Goal: Check status

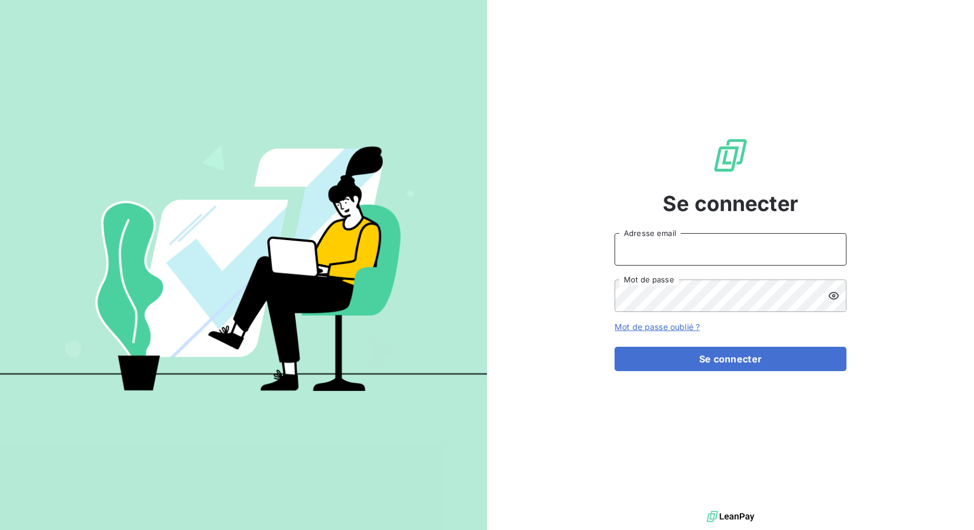
click at [657, 255] on input "Adresse email" at bounding box center [731, 249] width 232 height 32
type input "[PERSON_NAME][EMAIL_ADDRESS][DOMAIN_NAME]"
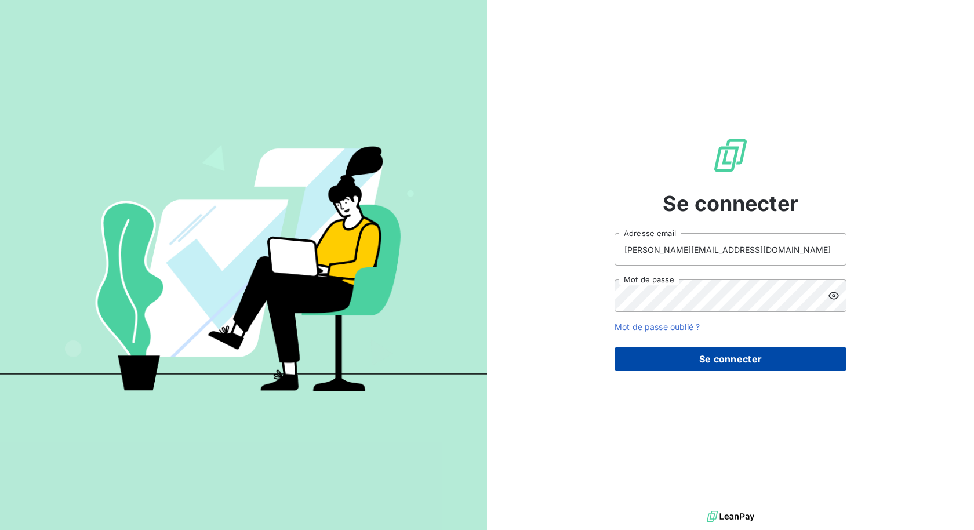
click at [688, 362] on button "Se connecter" at bounding box center [731, 359] width 232 height 24
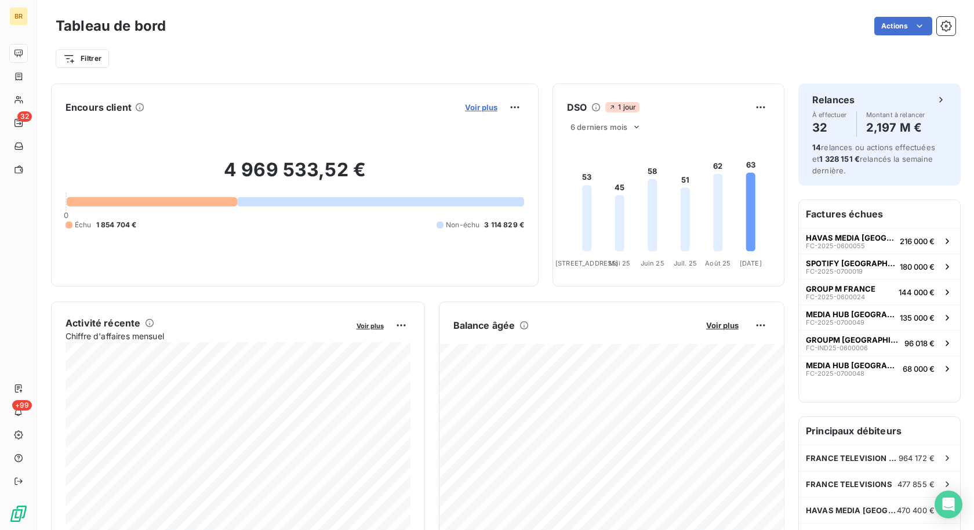
click at [480, 106] on span "Voir plus" at bounding box center [481, 107] width 32 height 9
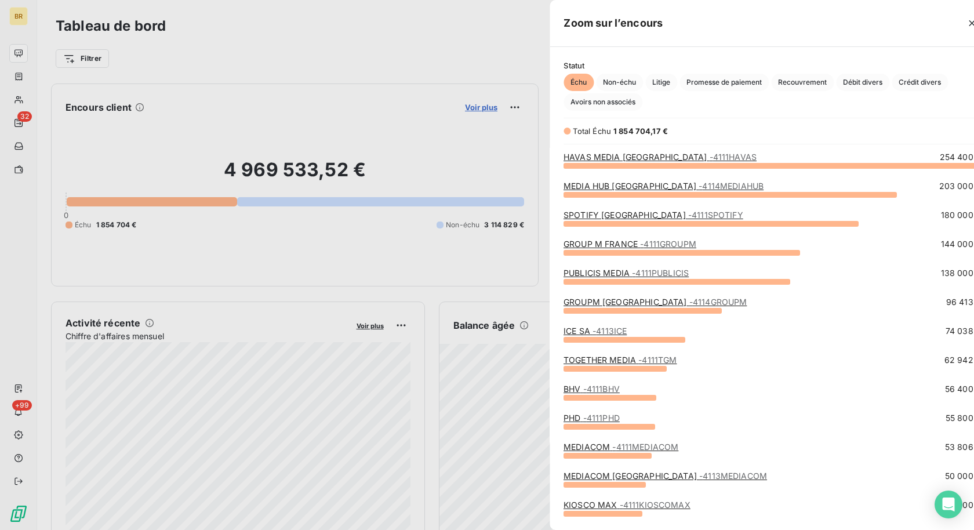
scroll to position [365, 445]
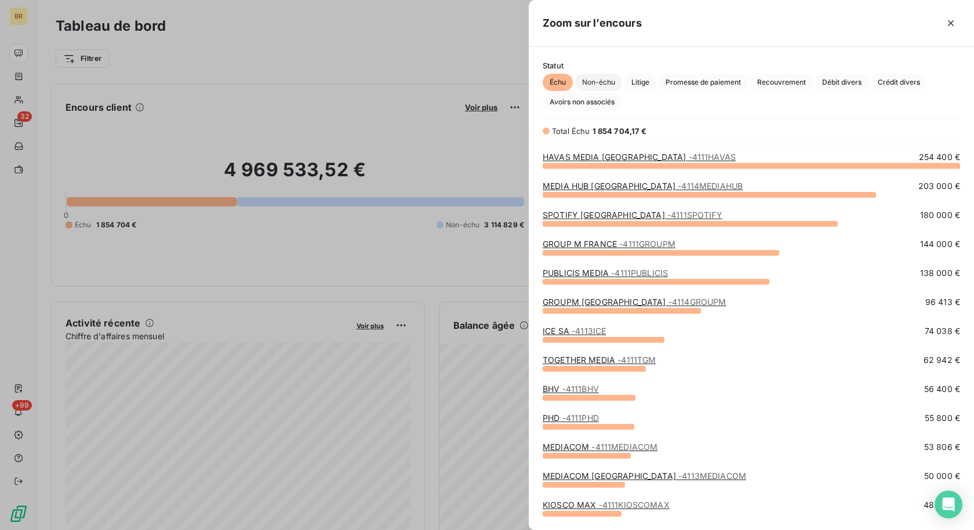
click at [598, 75] on span "Non-échu" at bounding box center [598, 82] width 47 height 17
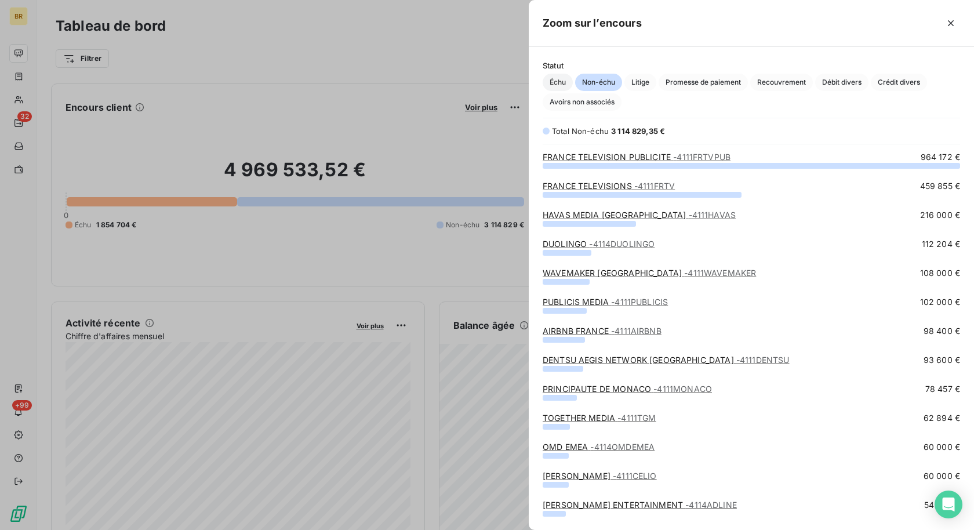
click at [558, 74] on span "Échu" at bounding box center [558, 82] width 30 height 17
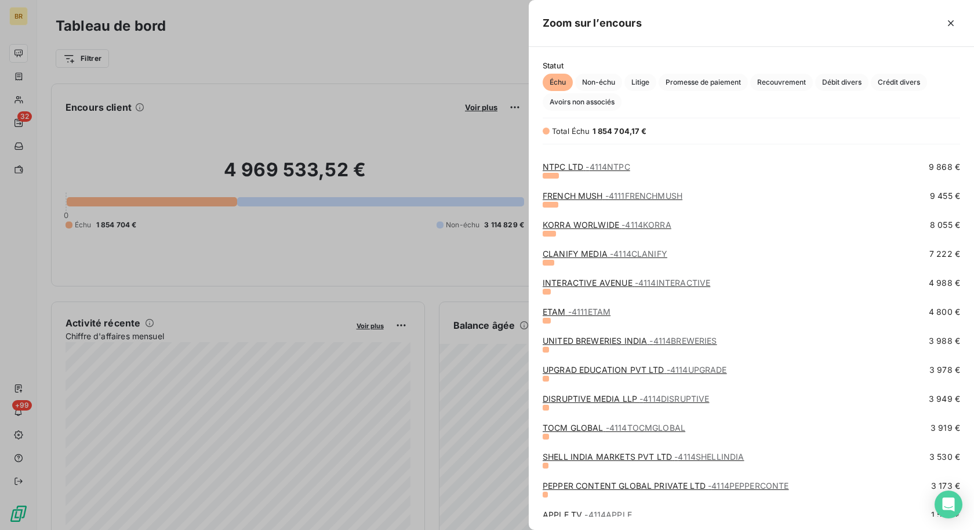
scroll to position [852, 0]
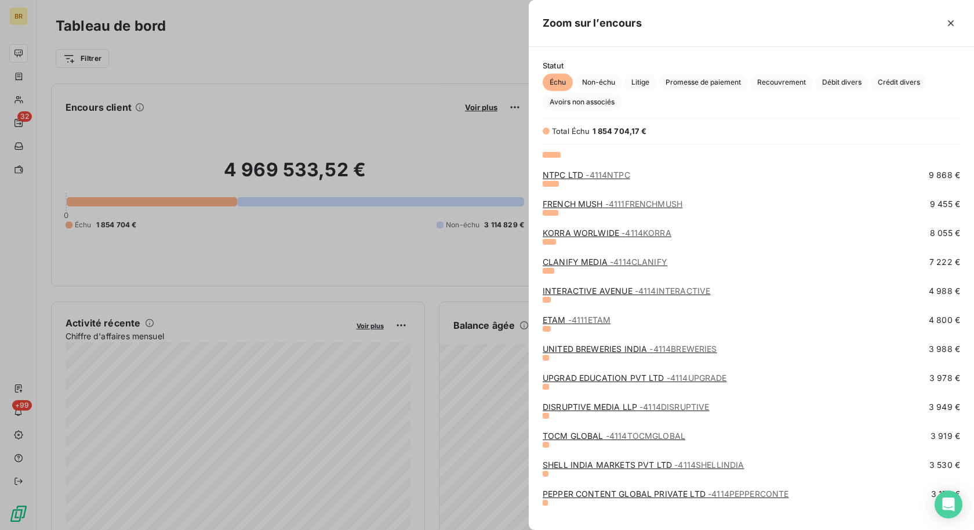
click at [412, 85] on div at bounding box center [487, 265] width 974 height 530
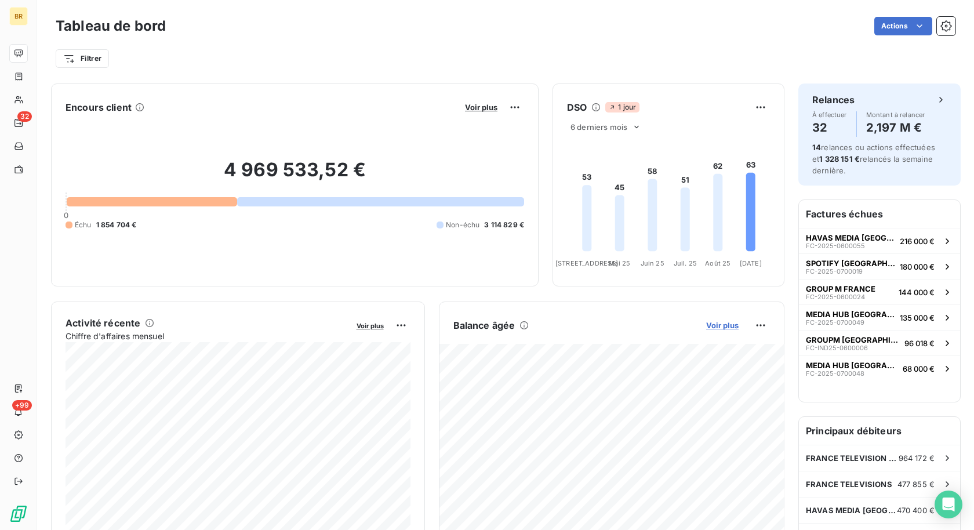
click at [718, 322] on span "Voir plus" at bounding box center [722, 325] width 32 height 9
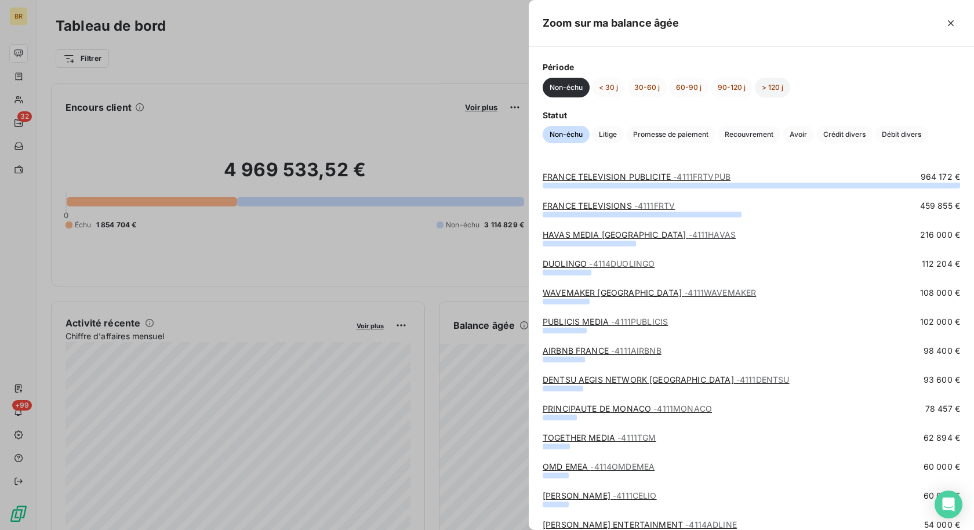
click at [761, 85] on button "> 120 j" at bounding box center [772, 88] width 35 height 20
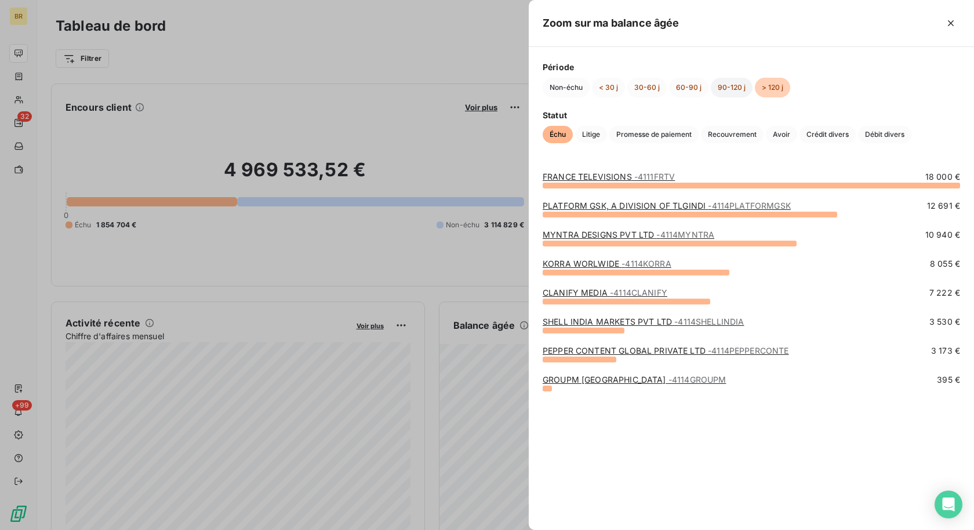
click at [725, 88] on button "90-120 j" at bounding box center [732, 88] width 42 height 20
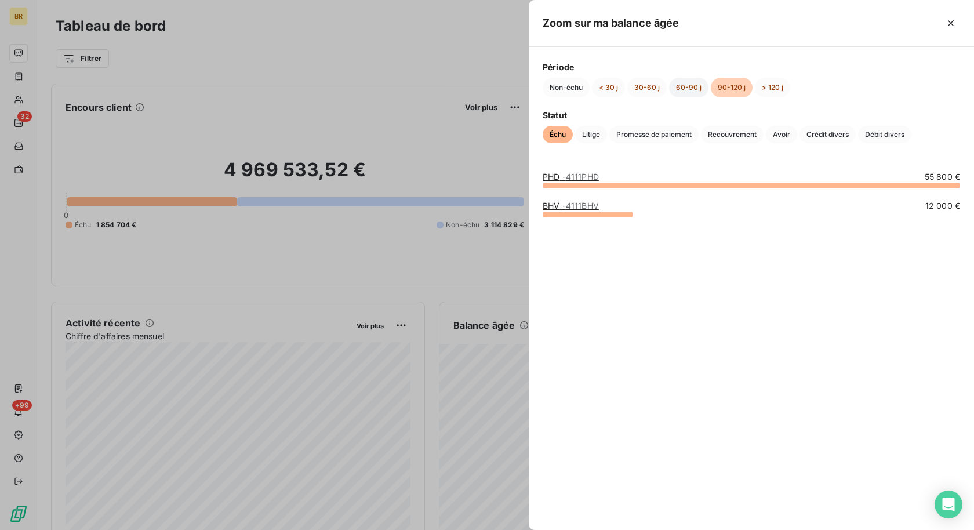
click at [682, 89] on button "60-90 j" at bounding box center [688, 88] width 39 height 20
click at [640, 82] on button "30-60 j" at bounding box center [646, 88] width 39 height 20
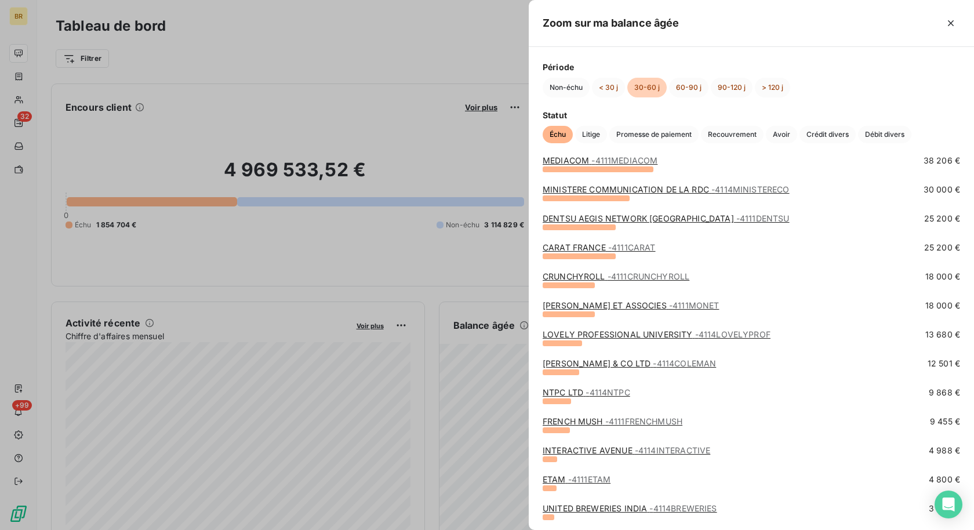
scroll to position [115, 0]
